Goal: Information Seeking & Learning: Compare options

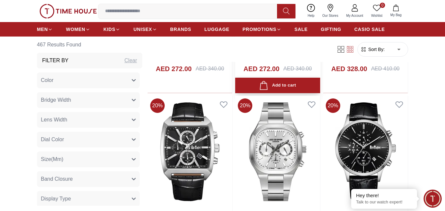
scroll to position [560, 0]
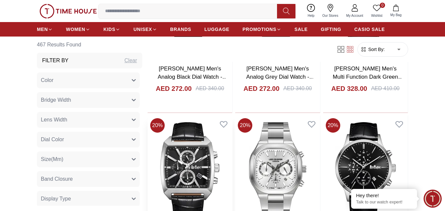
click at [196, 159] on img at bounding box center [190, 172] width 85 height 112
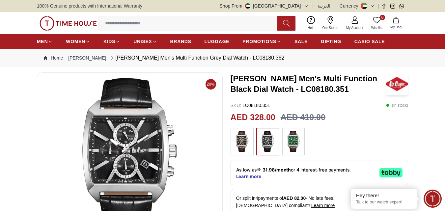
click at [247, 139] on img at bounding box center [242, 141] width 16 height 21
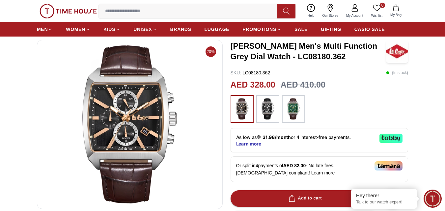
scroll to position [33, 0]
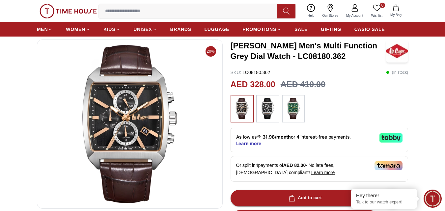
click at [268, 104] on img at bounding box center [268, 108] width 16 height 21
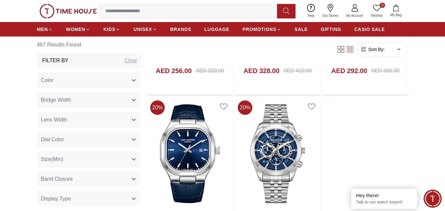
scroll to position [1252, 0]
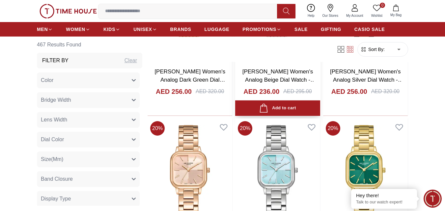
scroll to position [2174, 0]
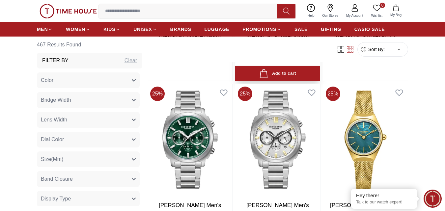
scroll to position [3456, 0]
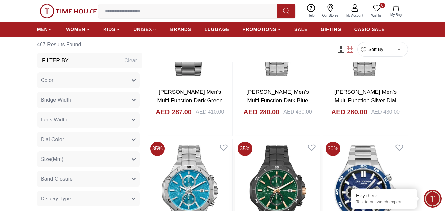
scroll to position [4510, 0]
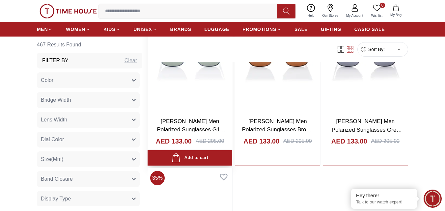
scroll to position [5729, 0]
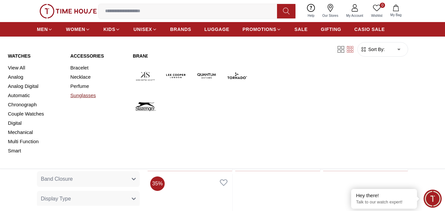
click at [82, 95] on link "Sunglasses" at bounding box center [98, 95] width 55 height 9
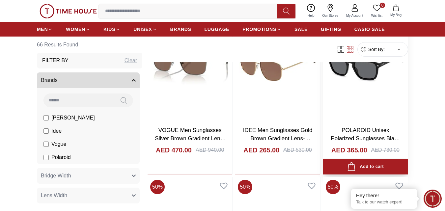
scroll to position [725, 0]
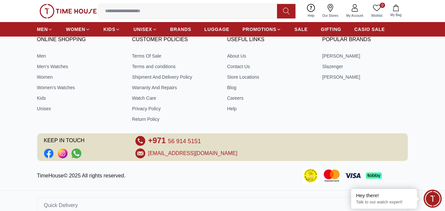
scroll to position [652, 0]
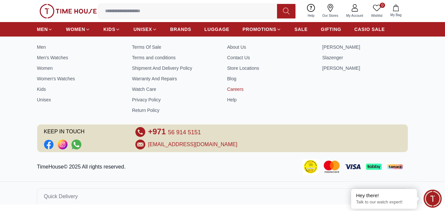
click at [235, 90] on link "Careers" at bounding box center [270, 89] width 86 height 7
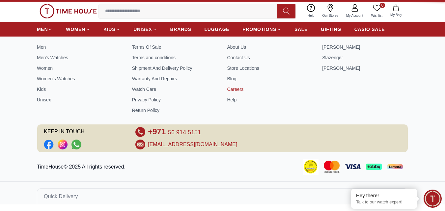
scroll to position [0, 0]
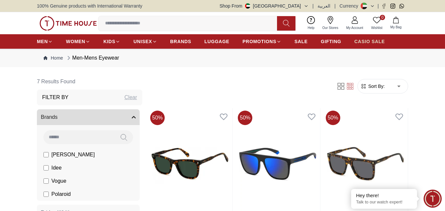
click at [371, 42] on span "CASIO SALE" at bounding box center [369, 41] width 31 height 7
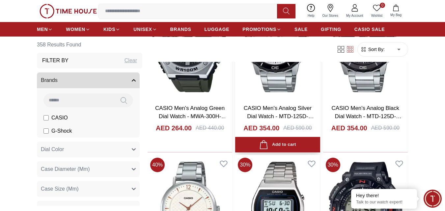
scroll to position [494, 0]
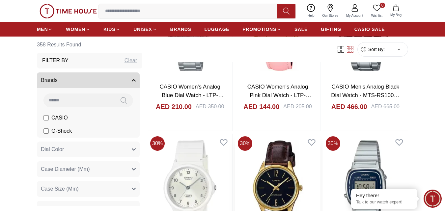
scroll to position [2207, 0]
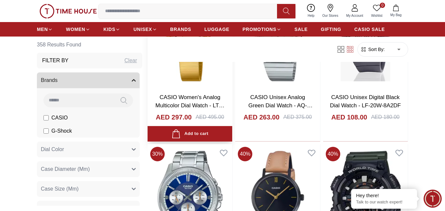
scroll to position [2735, 0]
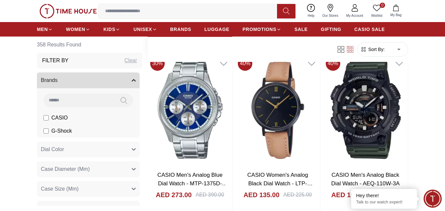
click at [202, 121] on img at bounding box center [190, 110] width 85 height 112
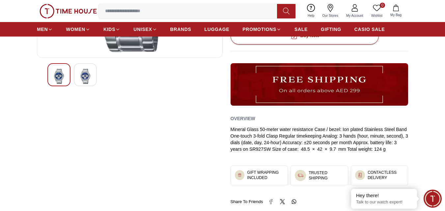
scroll to position [231, 0]
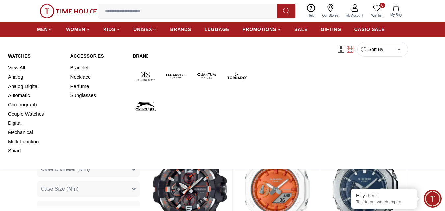
scroll to position [3685, 0]
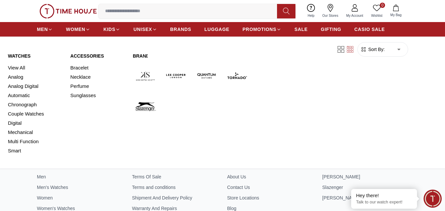
scroll to position [3685, 0]
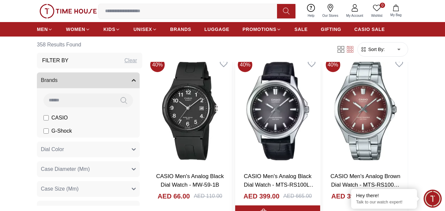
scroll to position [4245, 0]
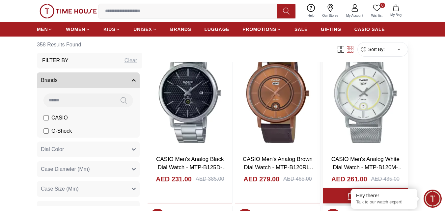
scroll to position [5454, 0]
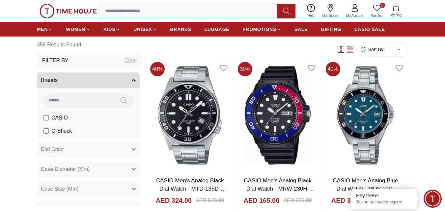
scroll to position [6113, 0]
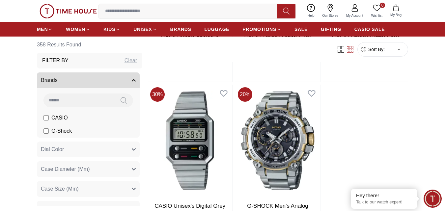
scroll to position [7942, 0]
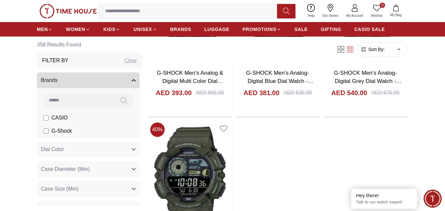
scroll to position [9118, 0]
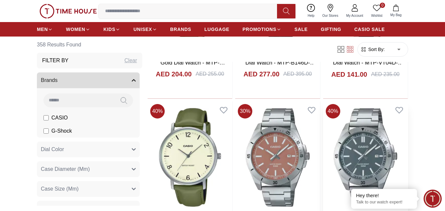
scroll to position [9473, 0]
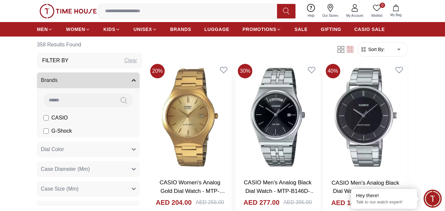
click at [290, 97] on img at bounding box center [277, 117] width 85 height 112
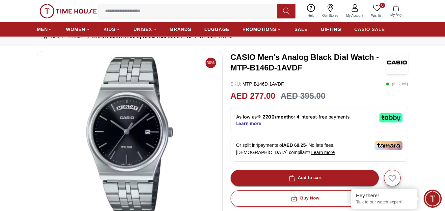
scroll to position [33, 0]
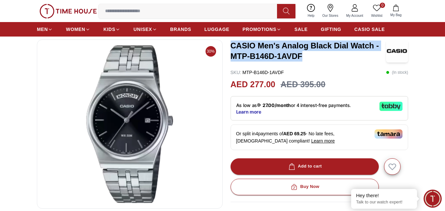
drag, startPoint x: 232, startPoint y: 45, endPoint x: 302, endPoint y: 60, distance: 72.0
click at [302, 60] on h3 "CASIO Men's Analog Black Dial Watch - MTP-B146D-1AVDF" at bounding box center [309, 51] width 156 height 21
copy h3 "CASIO Men's Analog Black Dial Watch - MTP-B146D-1AVDF"
